Goal: Communication & Community: Answer question/provide support

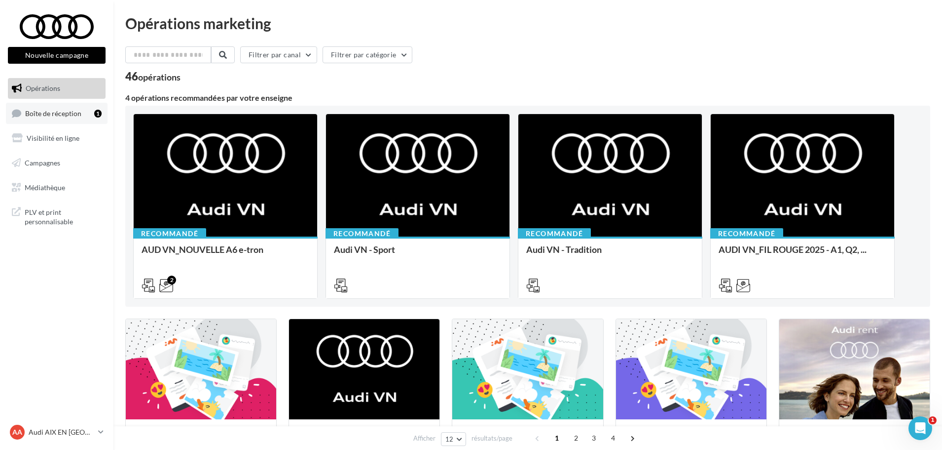
click at [50, 118] on link "Boîte de réception 1" at bounding box center [57, 113] width 102 height 21
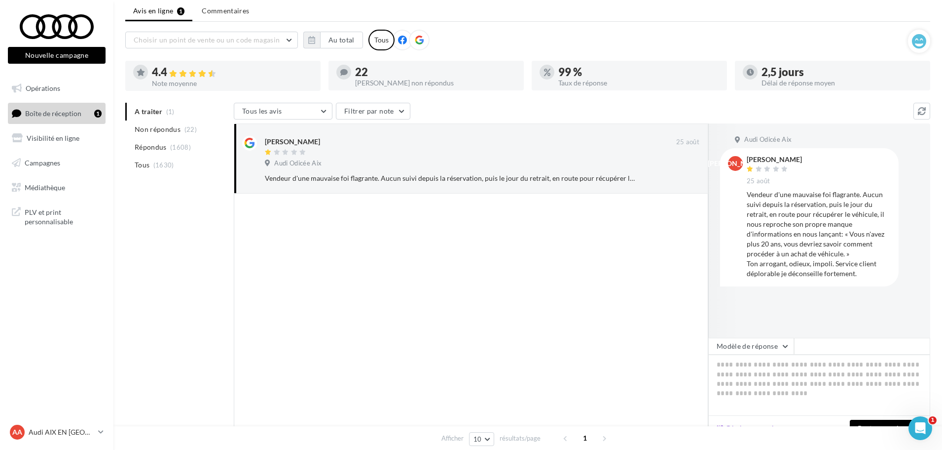
scroll to position [49, 0]
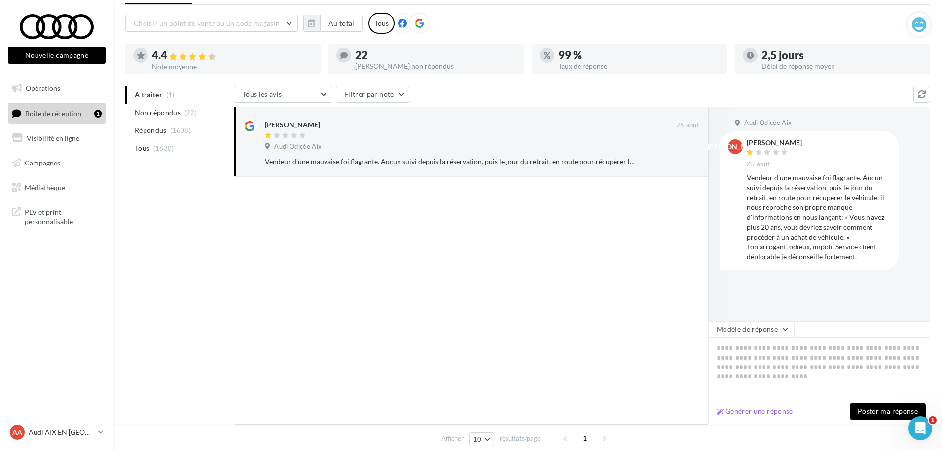
drag, startPoint x: 793, startPoint y: 141, endPoint x: 756, endPoint y: 136, distance: 37.9
click at [756, 136] on div "JA [PERSON_NAME] [DATE] Vendeur d'une mauvaise foi flagrante. Aucun suivi depui…" at bounding box center [809, 200] width 179 height 138
click at [765, 140] on div "[PERSON_NAME]" at bounding box center [774, 142] width 55 height 7
drag, startPoint x: 748, startPoint y: 141, endPoint x: 787, endPoint y: 142, distance: 39.0
click at [787, 142] on div "[PERSON_NAME]" at bounding box center [774, 142] width 55 height 7
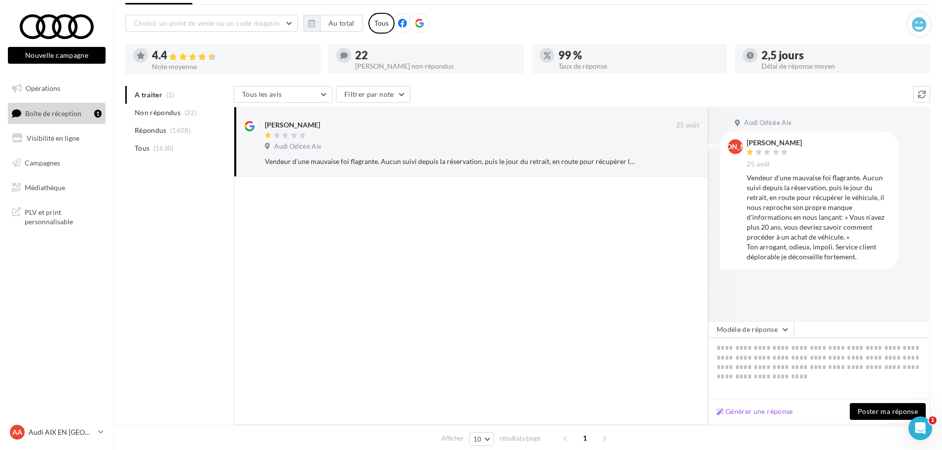
copy div "[PERSON_NAME]"
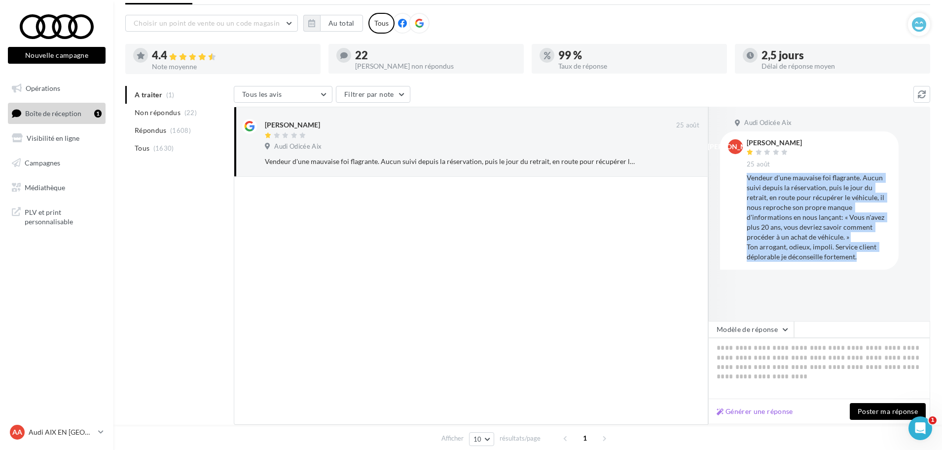
drag, startPoint x: 748, startPoint y: 180, endPoint x: 863, endPoint y: 256, distance: 138.2
click at [863, 256] on div "Vendeur d'une mauvaise foi flagrante. Aucun suivi depuis la réservation, puis l…" at bounding box center [819, 217] width 144 height 89
copy div "Vendeur d'une mauvaise foi flagrante. Aucun suivi depuis la réservation, puis l…"
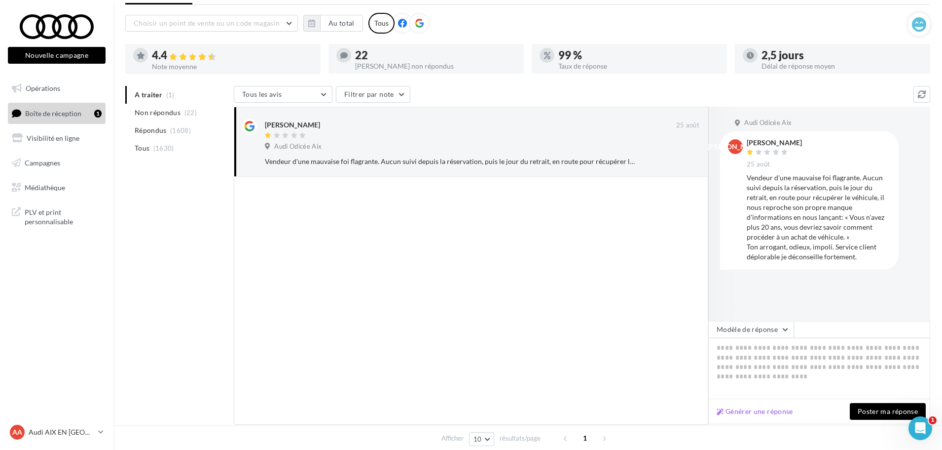
click at [467, 324] on div at bounding box center [471, 301] width 475 height 248
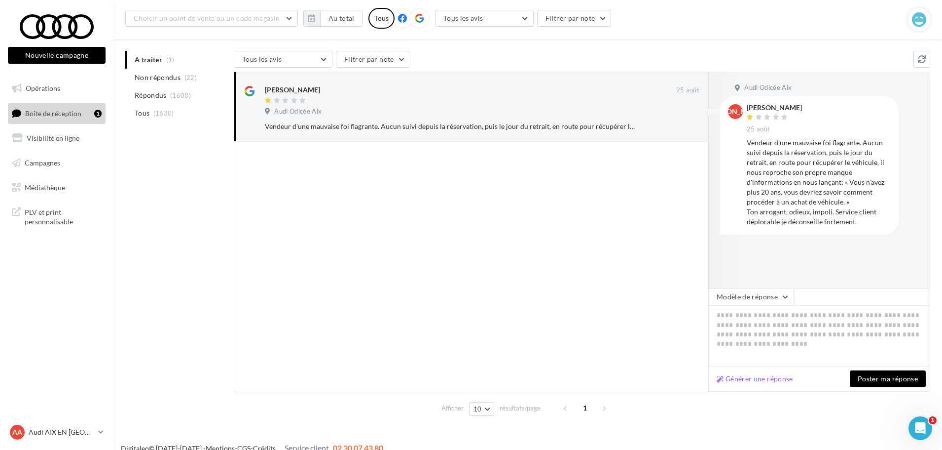
scroll to position [95, 0]
